Goal: Task Accomplishment & Management: Complete application form

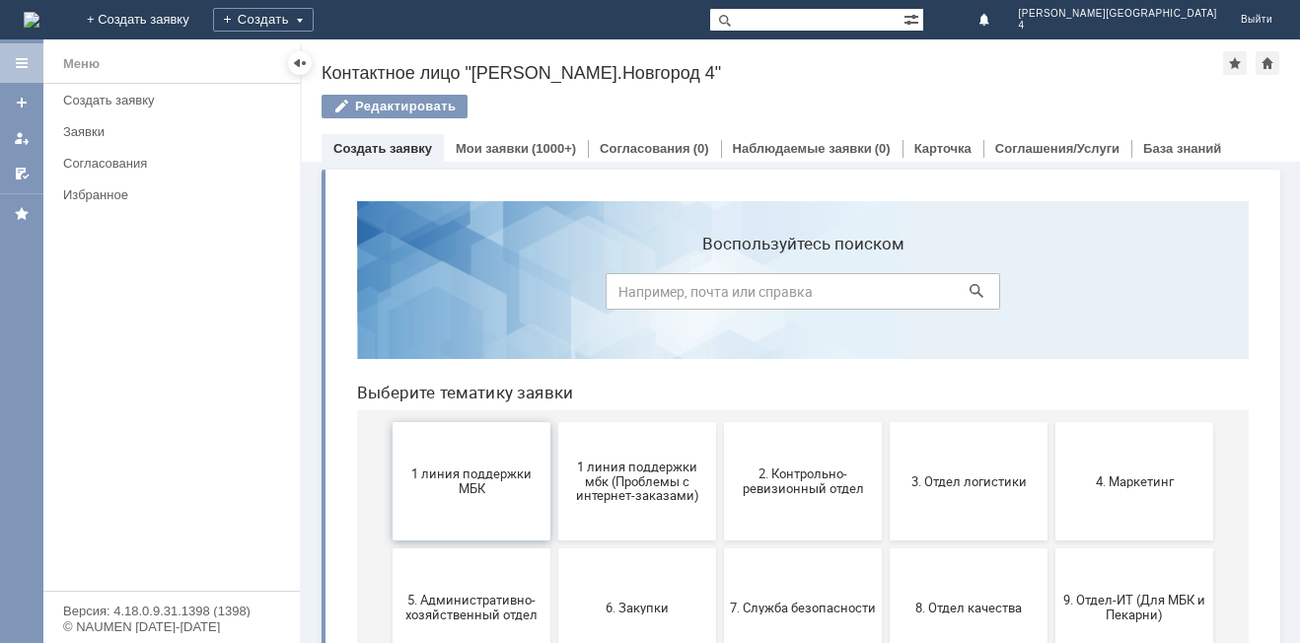
click at [477, 474] on span "1 линия поддержки МБК" at bounding box center [472, 482] width 146 height 30
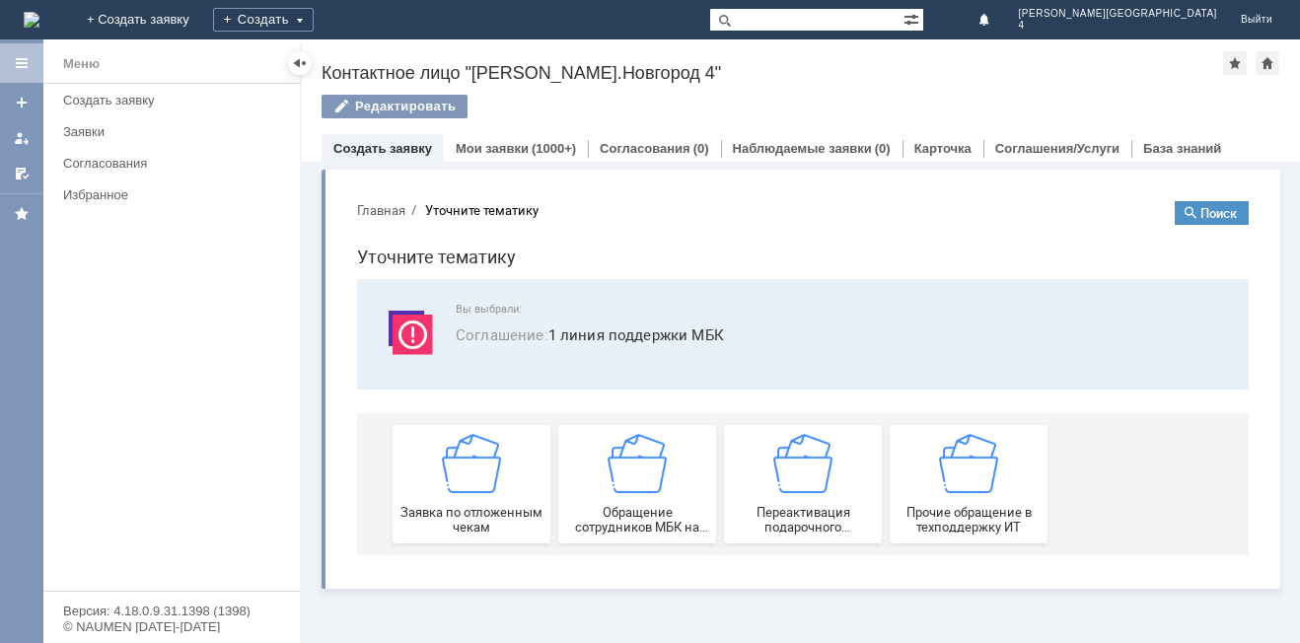
click at [286, 317] on div "Меню Создать заявку Заявки Согласования Избранное" at bounding box center [171, 337] width 256 height 507
click at [485, 499] on div "Заявка по отложенным чекам" at bounding box center [472, 484] width 146 height 101
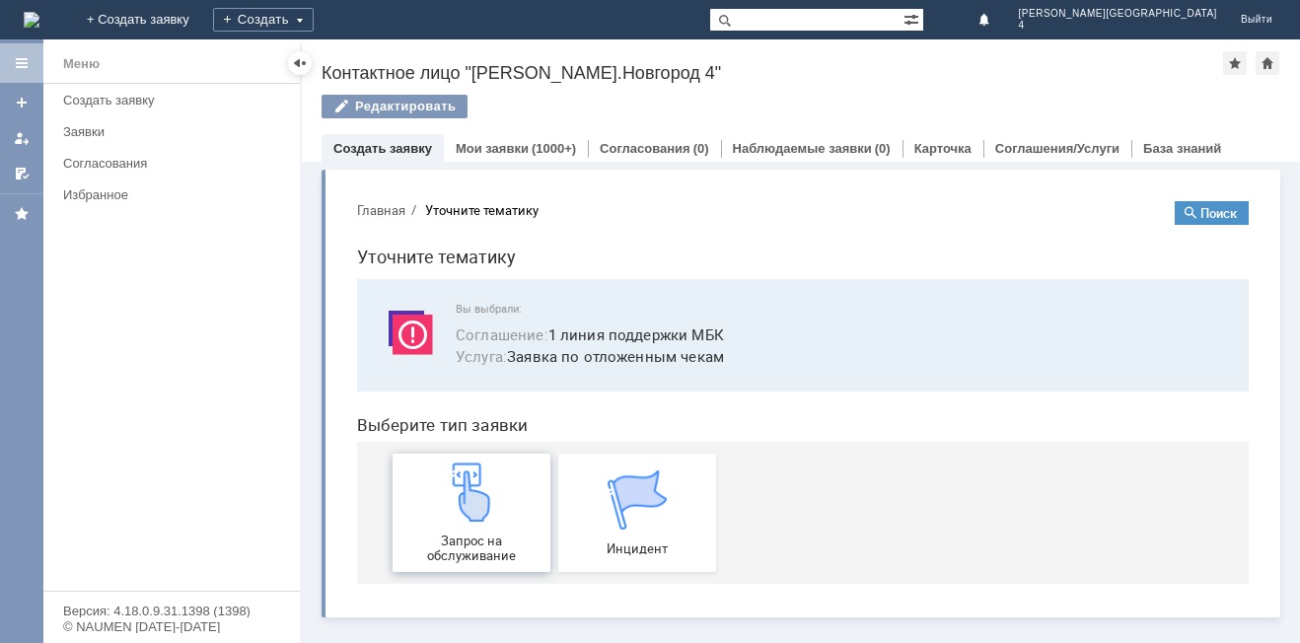
click at [492, 495] on img at bounding box center [471, 492] width 59 height 59
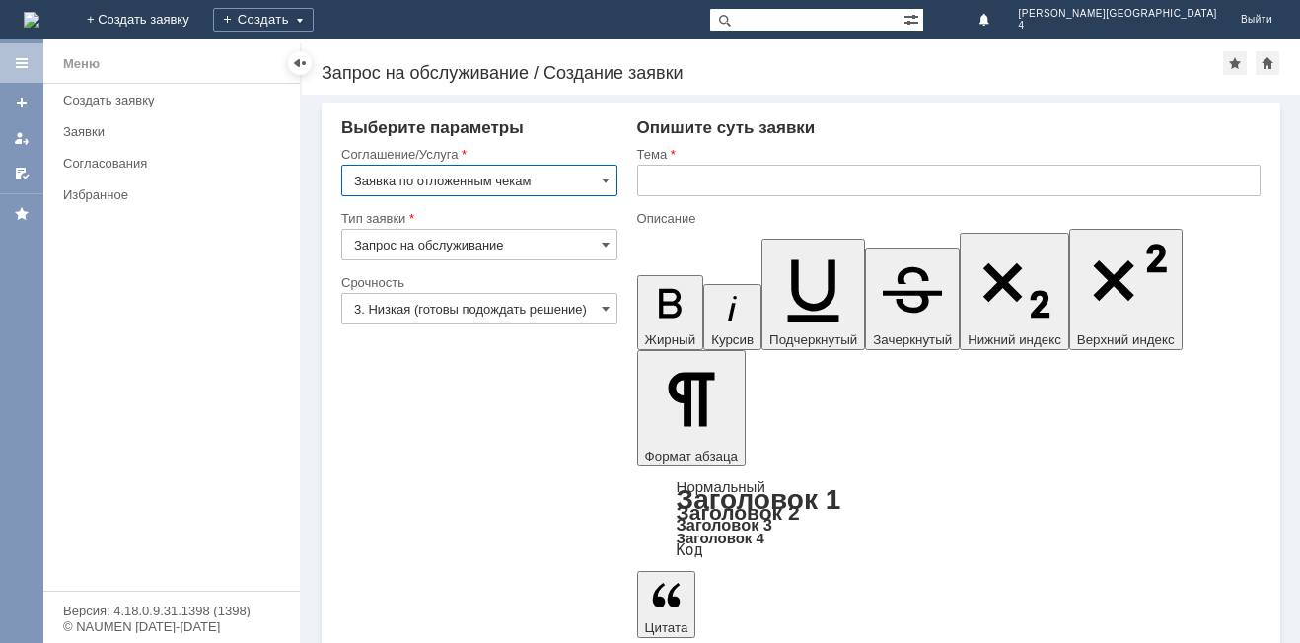
click at [664, 182] on input "text" at bounding box center [948, 181] width 623 height 32
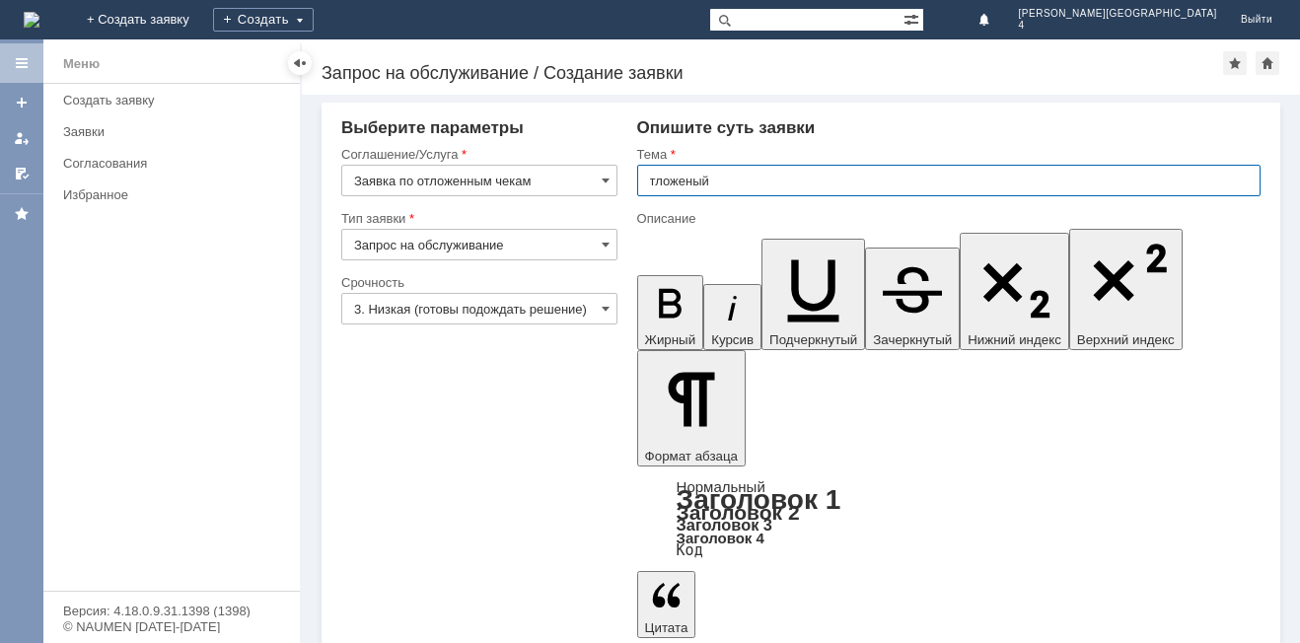
click at [642, 181] on input "тложеный" at bounding box center [948, 181] width 623 height 32
click at [734, 180] on input "отложеный" at bounding box center [948, 181] width 623 height 32
type input "отложеный чек"
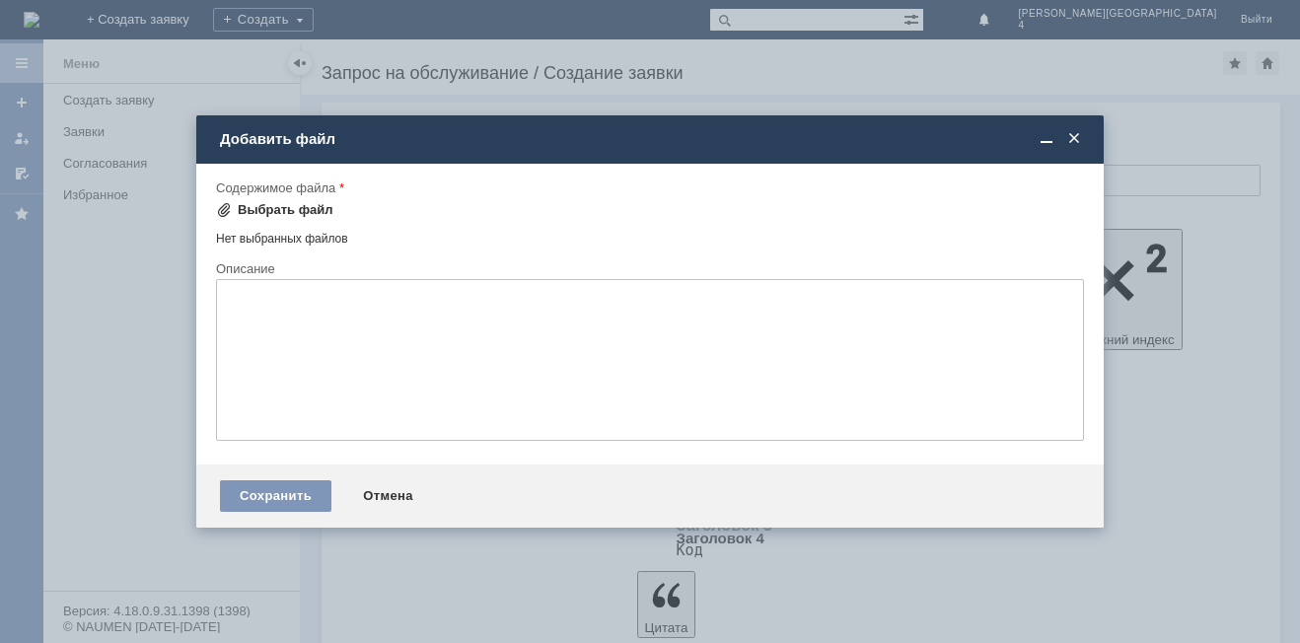
click at [278, 206] on div "Выбрать файл" at bounding box center [286, 210] width 96 height 16
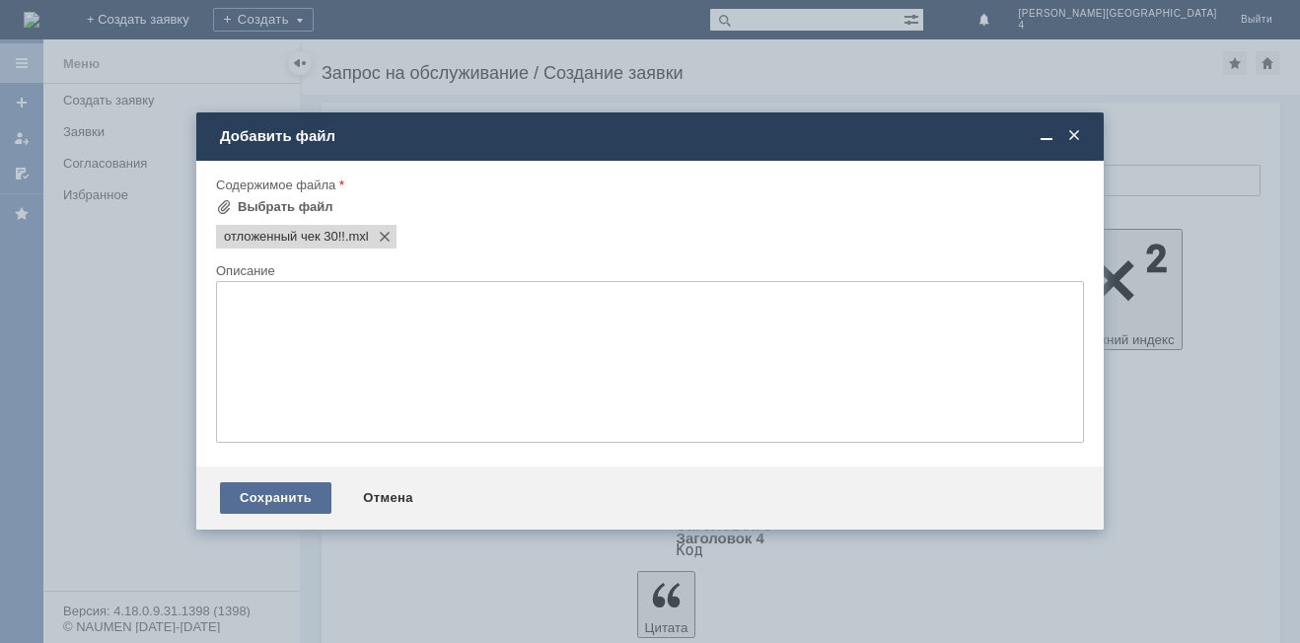
click at [298, 493] on div "Сохранить" at bounding box center [275, 498] width 111 height 32
